Goal: Task Accomplishment & Management: Complete application form

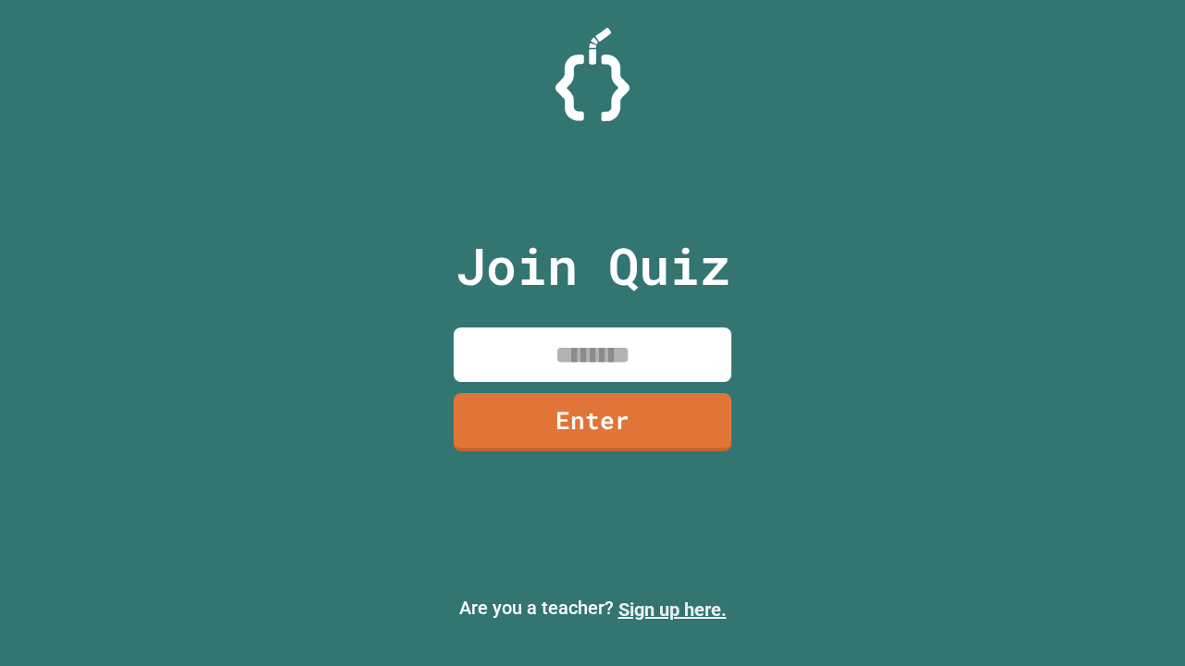
click at [672, 610] on link "Sign up here." at bounding box center [672, 610] width 108 height 22
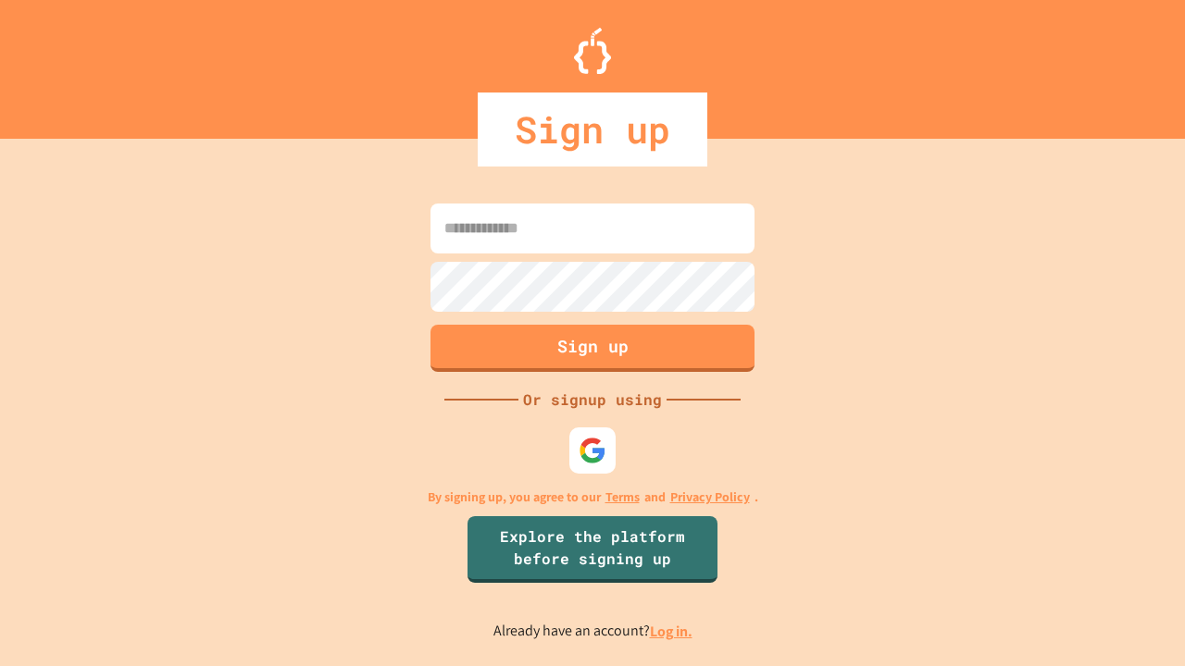
click at [672, 631] on link "Log in." at bounding box center [671, 631] width 43 height 19
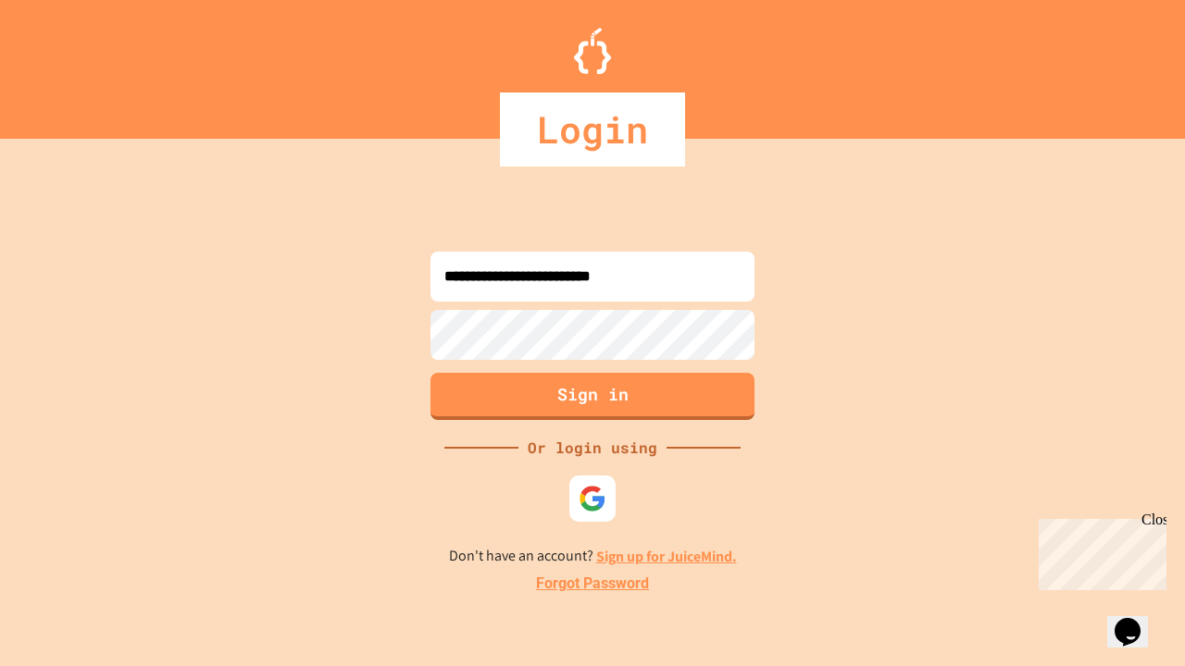
type input "**********"
